Goal: Transaction & Acquisition: Purchase product/service

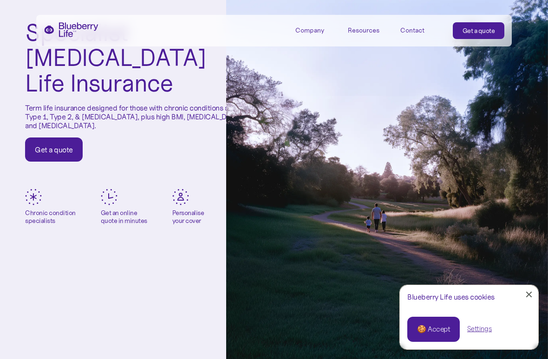
scroll to position [95, 0]
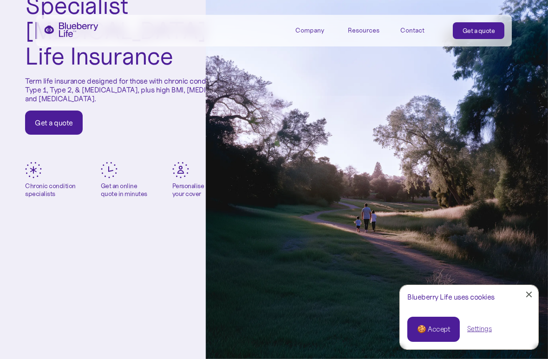
click at [73, 114] on link "Get a quote" at bounding box center [54, 123] width 58 height 24
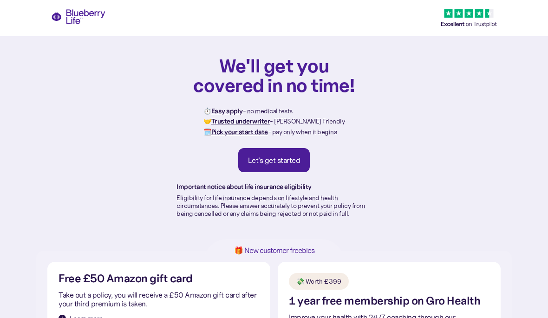
click at [293, 163] on div "Let's get started" at bounding box center [274, 160] width 52 height 9
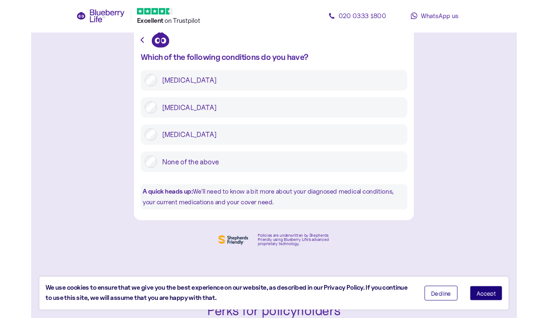
scroll to position [44, 0]
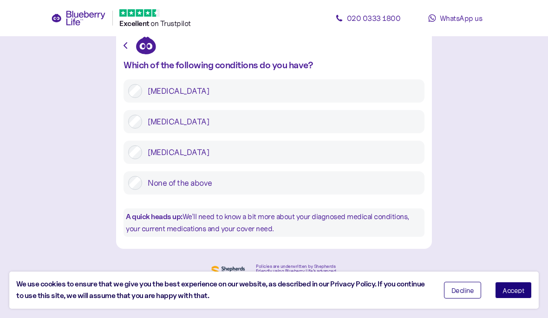
click at [354, 156] on label "[MEDICAL_DATA]" at bounding box center [281, 152] width 278 height 14
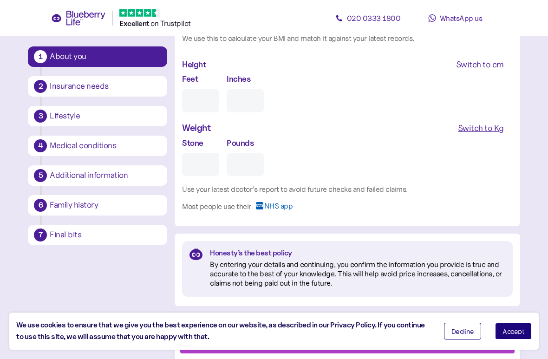
scroll to position [884, 0]
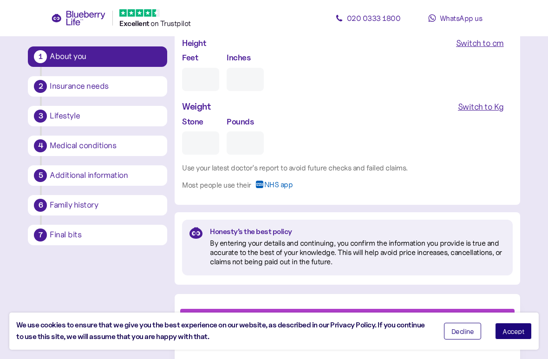
click at [518, 318] on span "Accept" at bounding box center [513, 331] width 22 height 7
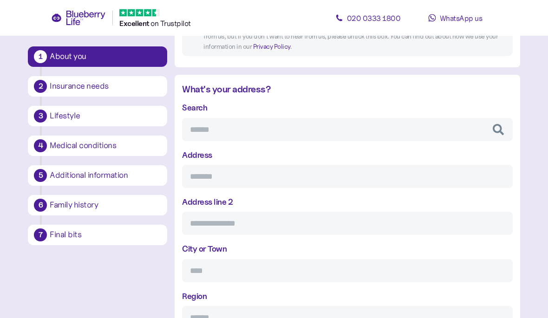
scroll to position [312, 0]
